Goal: Information Seeking & Learning: Understand process/instructions

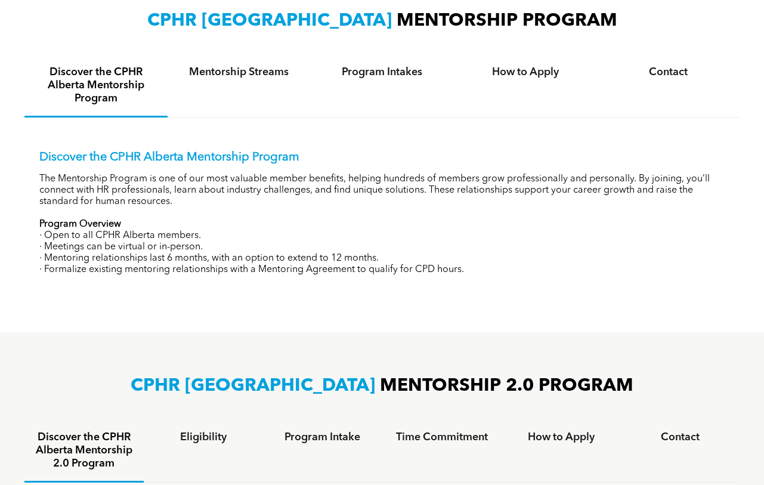
scroll to position [418, 0]
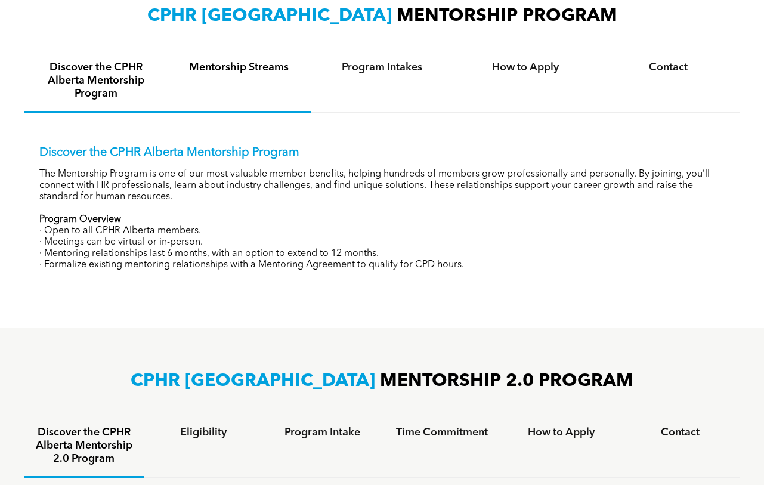
click at [225, 68] on h4 "Mentorship Streams" at bounding box center [239, 67] width 122 height 13
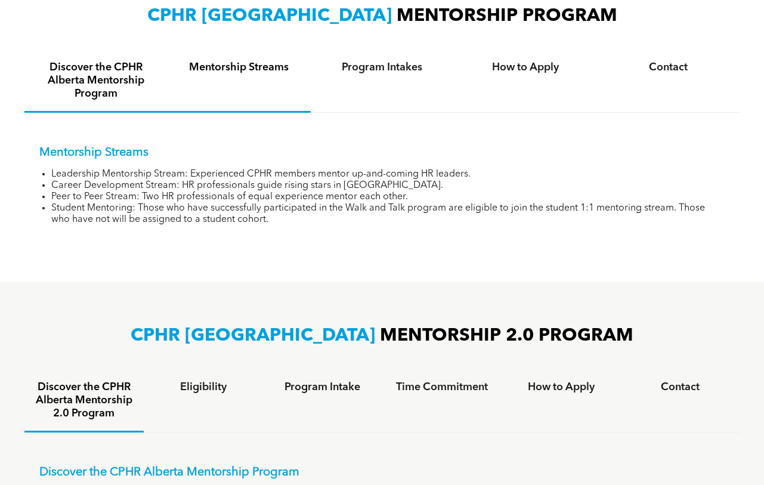
click at [99, 67] on h4 "Discover the CPHR Alberta Mentorship Program" at bounding box center [96, 80] width 122 height 39
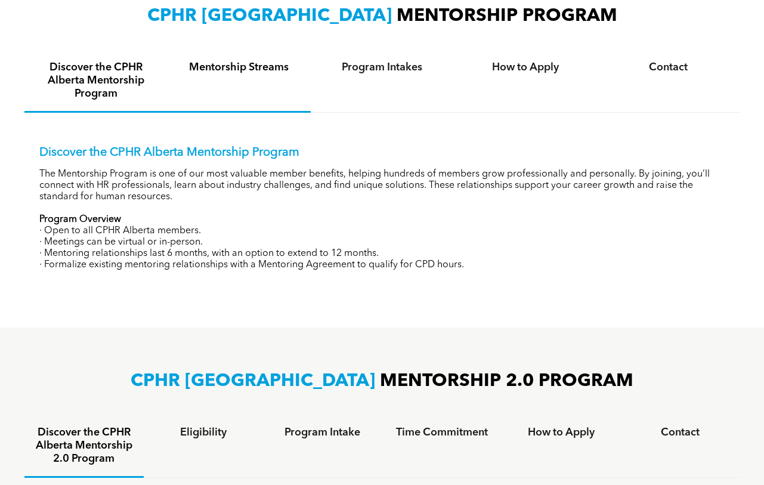
click at [220, 79] on div "Mentorship Streams" at bounding box center [239, 81] width 143 height 63
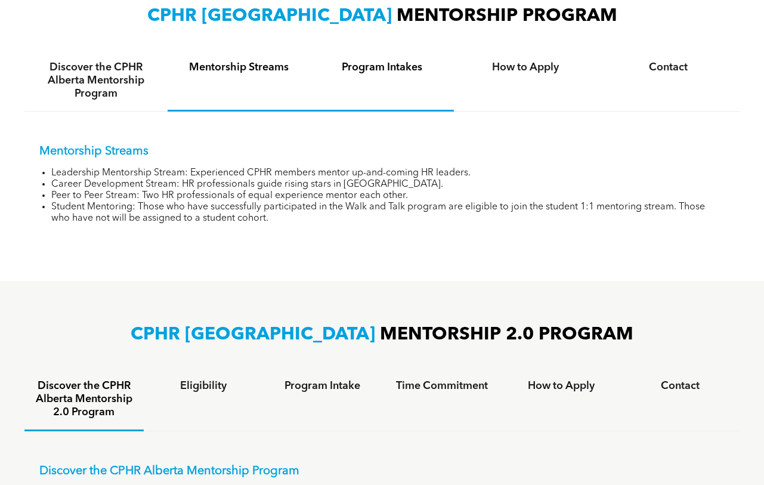
click at [379, 76] on div "Program Intakes" at bounding box center [382, 80] width 143 height 61
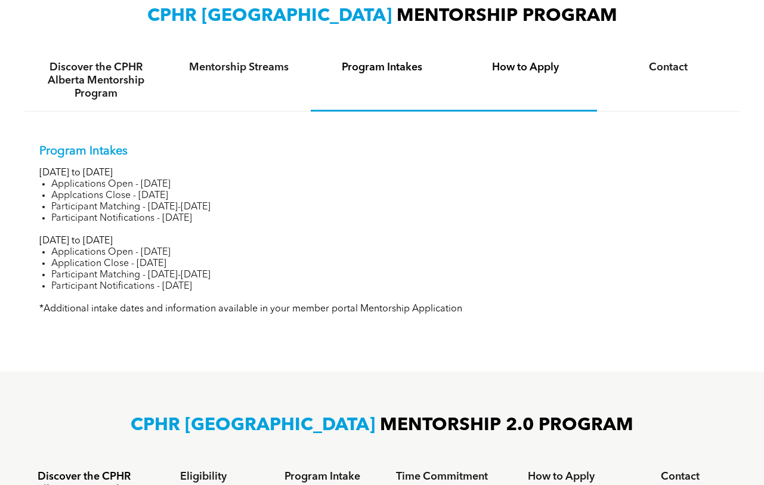
click at [567, 80] on div "How to Apply" at bounding box center [525, 80] width 143 height 61
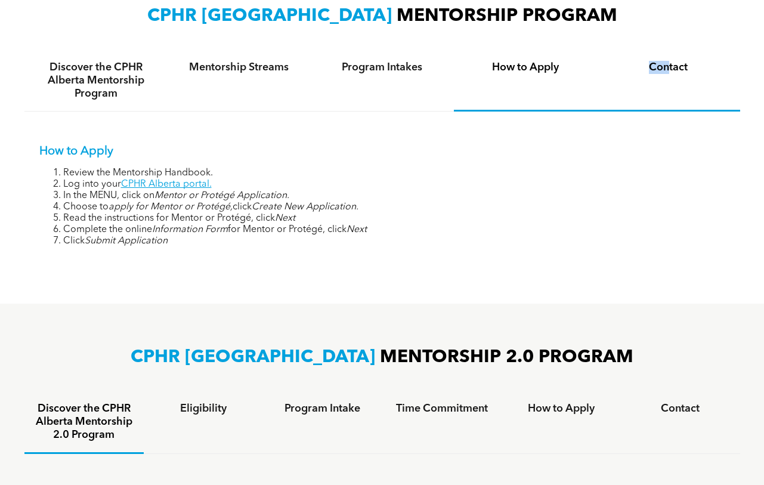
drag, startPoint x: 670, startPoint y: 78, endPoint x: 634, endPoint y: 102, distance: 43.9
click at [634, 102] on div "Contact" at bounding box center [668, 80] width 143 height 61
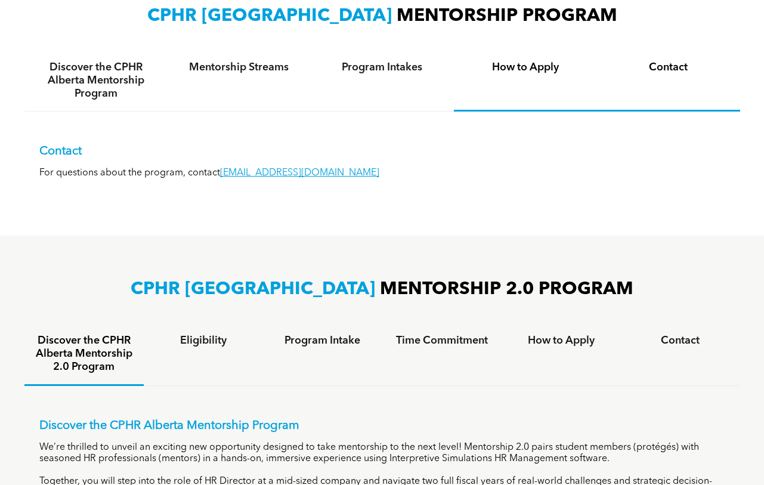
click at [549, 74] on div "How to Apply" at bounding box center [525, 80] width 143 height 61
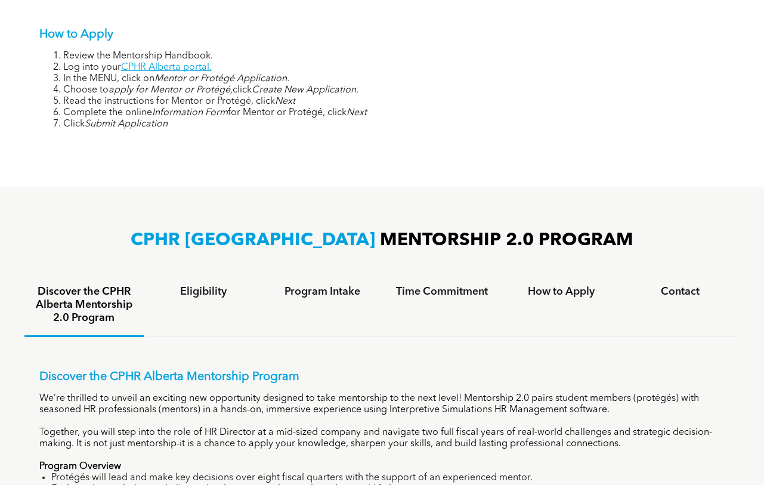
scroll to position [656, 0]
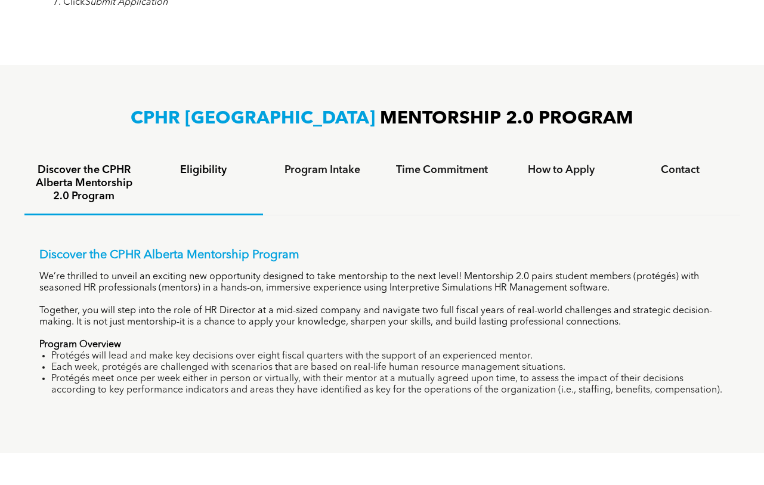
click at [203, 175] on div "Eligibility" at bounding box center [203, 184] width 119 height 63
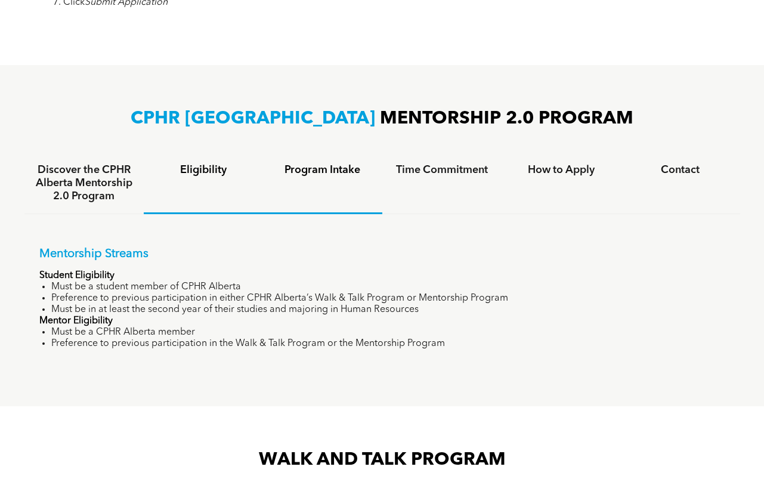
click at [317, 174] on h4 "Program Intake" at bounding box center [323, 169] width 98 height 13
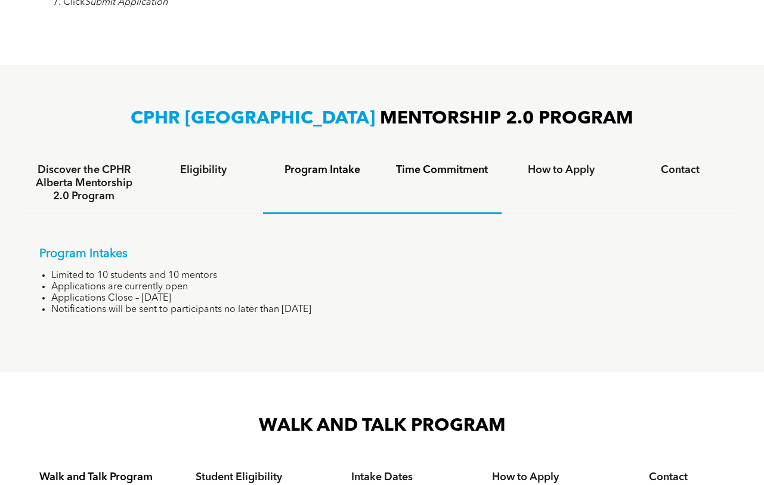
click at [421, 176] on div "Time Commitment" at bounding box center [441, 183] width 119 height 61
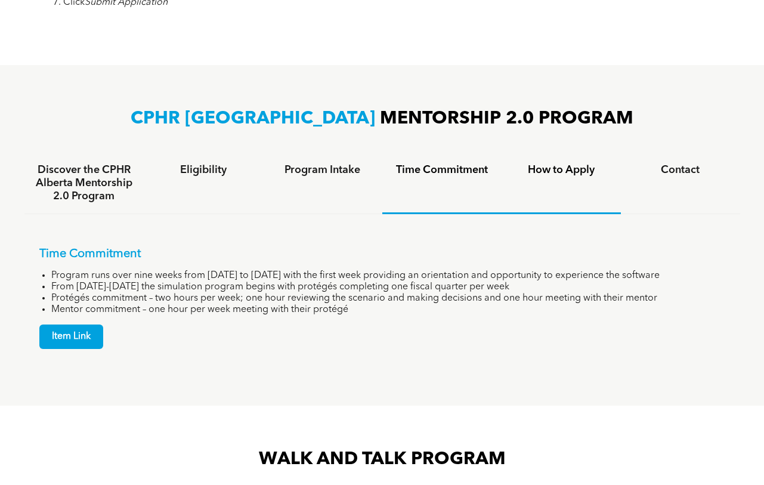
click at [589, 178] on div "How to Apply" at bounding box center [561, 183] width 119 height 61
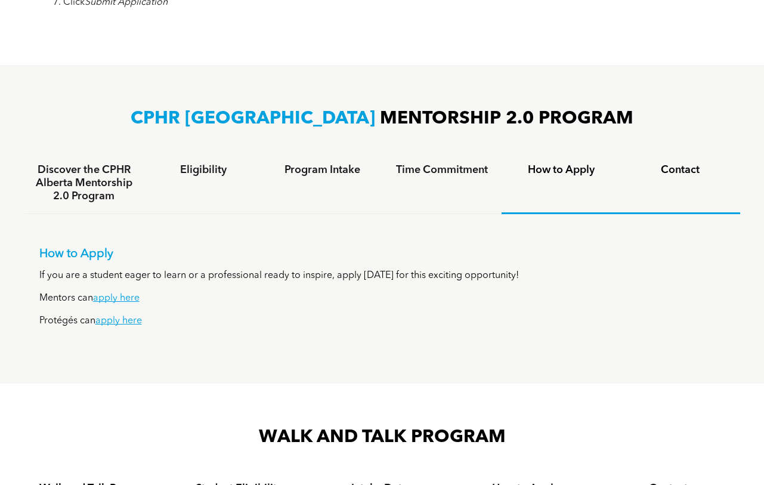
click at [660, 175] on div "Contact" at bounding box center [680, 183] width 119 height 61
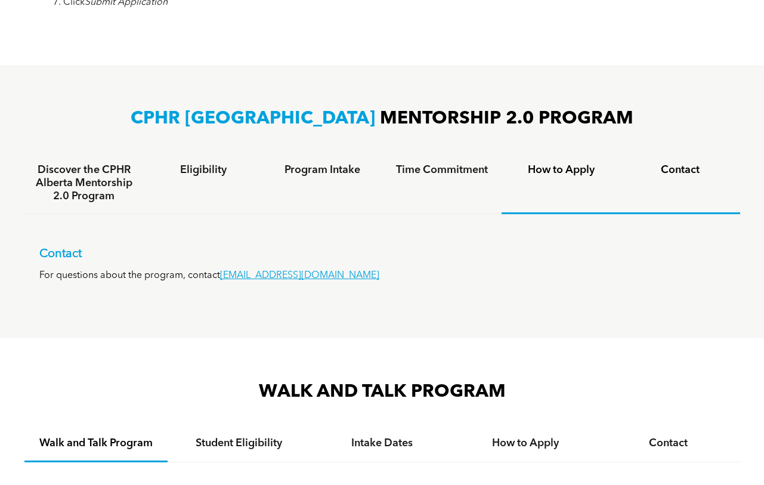
drag, startPoint x: 572, startPoint y: 175, endPoint x: 473, endPoint y: 210, distance: 105.1
click at [571, 175] on div "How to Apply" at bounding box center [561, 183] width 119 height 61
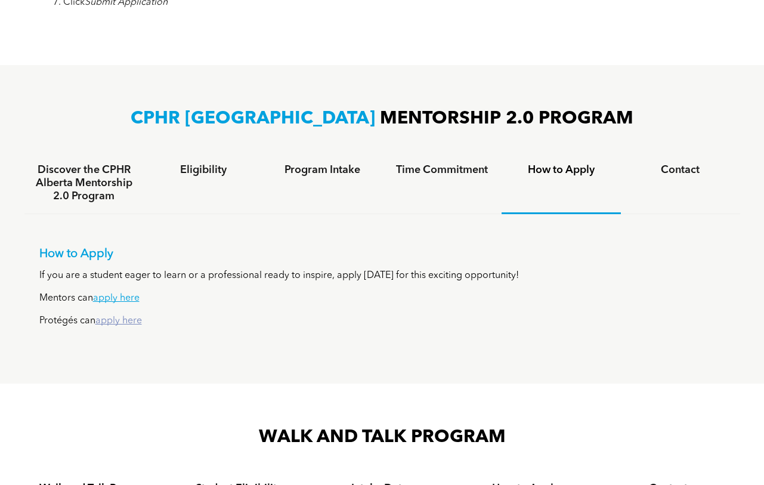
click at [117, 317] on link "apply here" at bounding box center [118, 321] width 47 height 10
click at [233, 175] on div "Eligibility" at bounding box center [203, 183] width 119 height 61
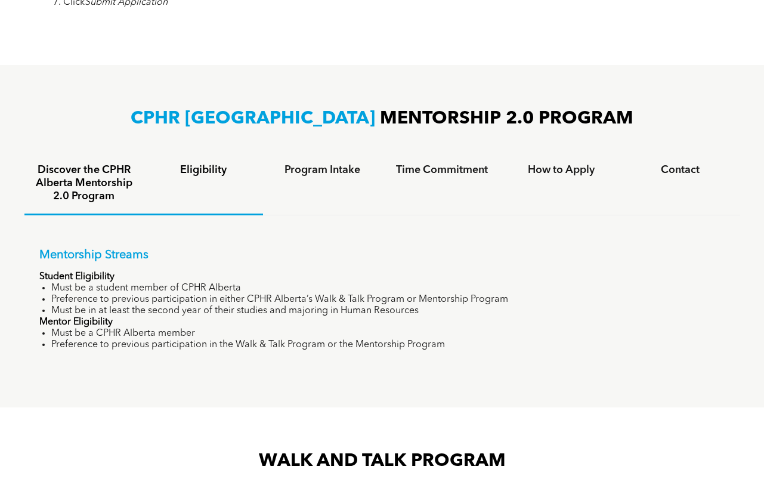
click at [116, 177] on h4 "Discover the CPHR Alberta Mentorship 2.0 Program" at bounding box center [84, 182] width 98 height 39
